Goal: Obtain resource: Obtain resource

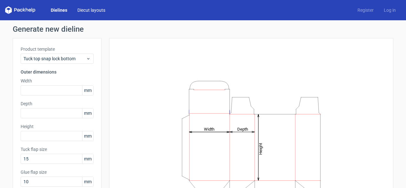
click at [92, 8] on link "Diecut layouts" at bounding box center [91, 10] width 38 height 6
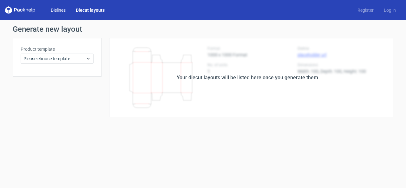
click at [56, 11] on link "Dielines" at bounding box center [58, 10] width 25 height 6
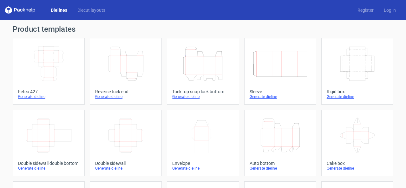
click at [339, 97] on div "Generate dieline" at bounding box center [357, 96] width 61 height 5
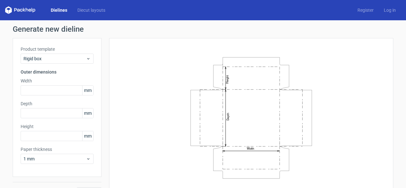
scroll to position [14, 0]
